Goal: Find contact information: Find contact information

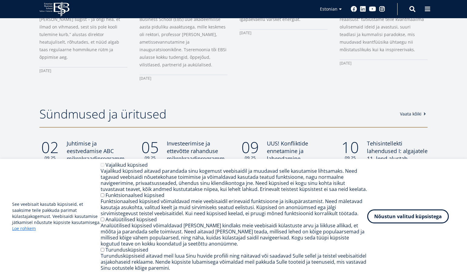
scroll to position [453, 0]
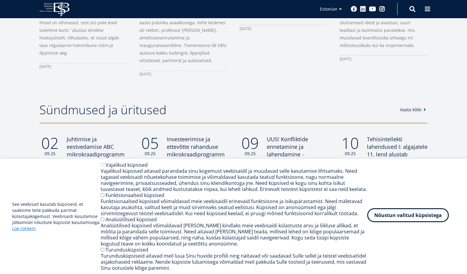
click at [340, 215] on button "Nõustun valitud küpsistega" at bounding box center [408, 215] width 82 height 14
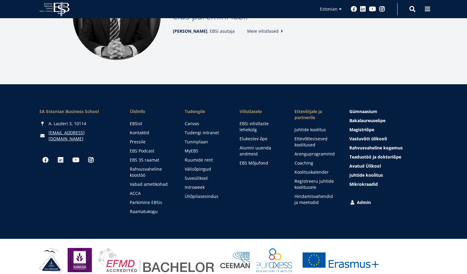
scroll to position [839, 0]
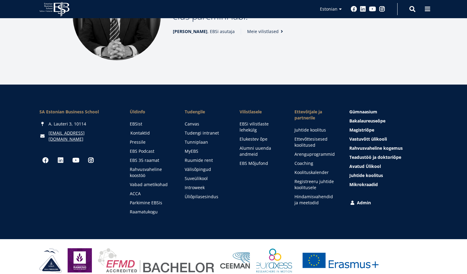
click at [142, 130] on link "Kontaktid" at bounding box center [151, 133] width 43 height 6
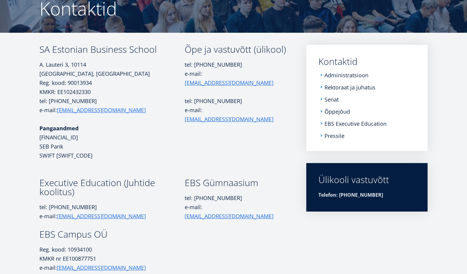
scroll to position [64, 0]
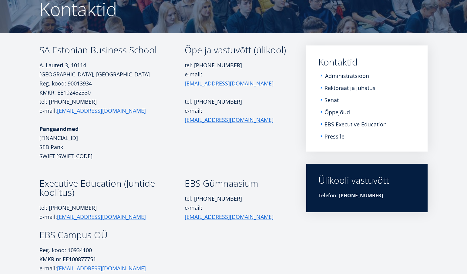
click at [332, 76] on link "Administratsioon" at bounding box center [347, 76] width 44 height 6
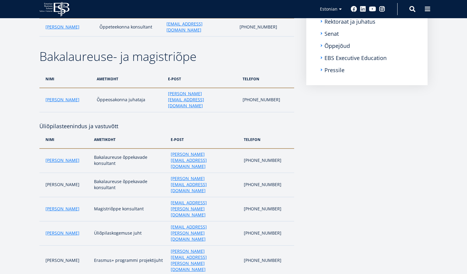
scroll to position [83, 0]
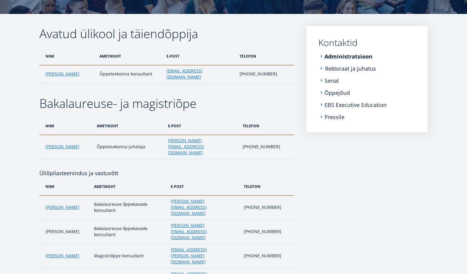
click at [338, 69] on link "Rektoraat ja juhatus" at bounding box center [350, 69] width 51 height 6
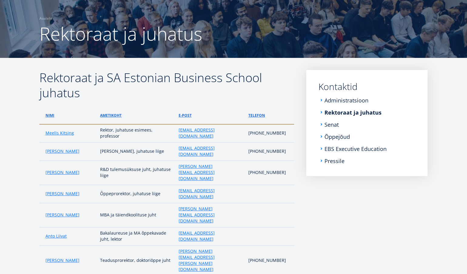
scroll to position [37, 0]
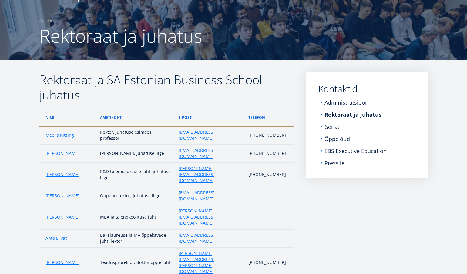
click at [332, 127] on link "Senat" at bounding box center [332, 127] width 14 height 6
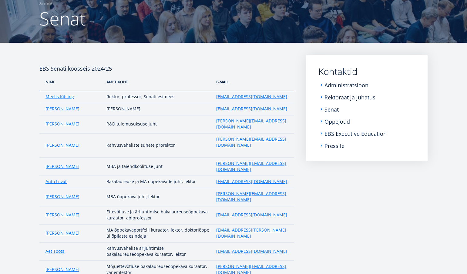
scroll to position [54, 0]
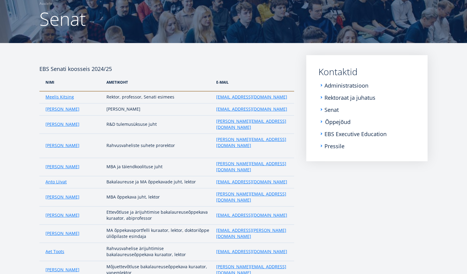
click at [338, 122] on link "Õppejõud" at bounding box center [337, 122] width 25 height 6
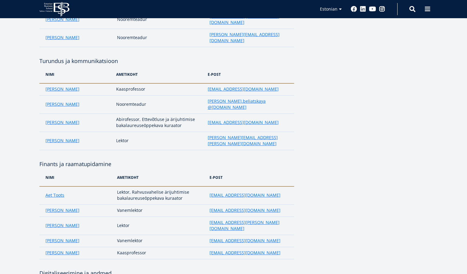
scroll to position [860, 0]
